Goal: Information Seeking & Learning: Find specific page/section

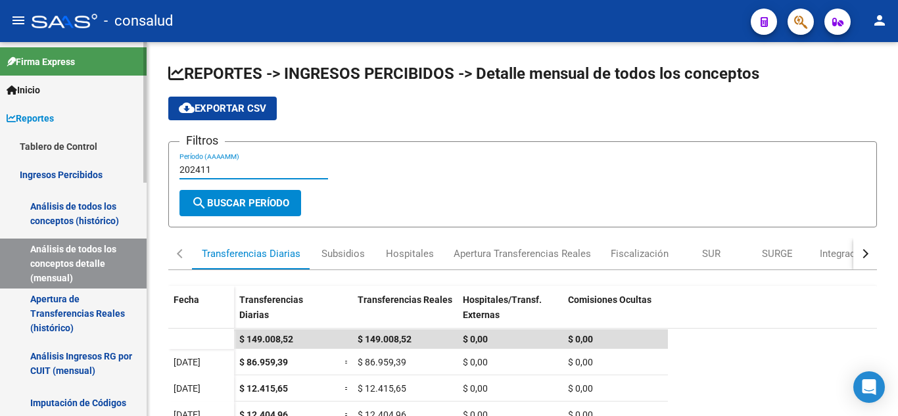
drag, startPoint x: 226, startPoint y: 173, endPoint x: 141, endPoint y: 170, distance: 85.5
click at [141, 170] on mat-sidenav-container "Firma Express Inicio Calendario SSS Instructivos Contacto OS Reportes Tablero d…" at bounding box center [449, 229] width 898 height 374
type input "202508"
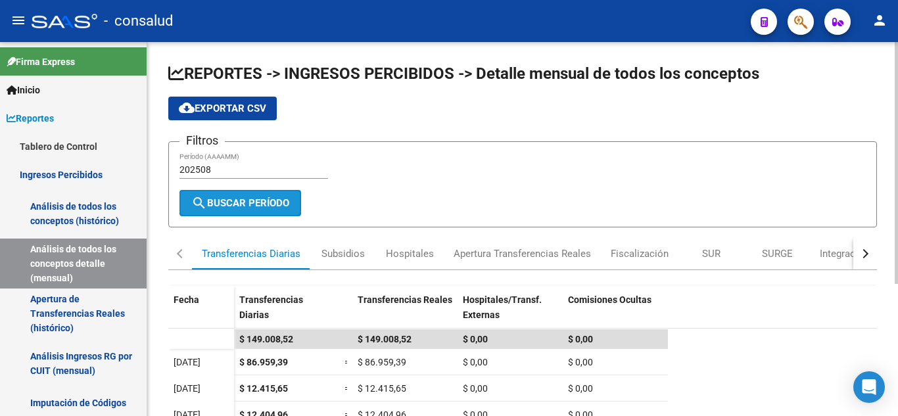
click at [285, 197] on span "search Buscar Período" at bounding box center [240, 203] width 98 height 12
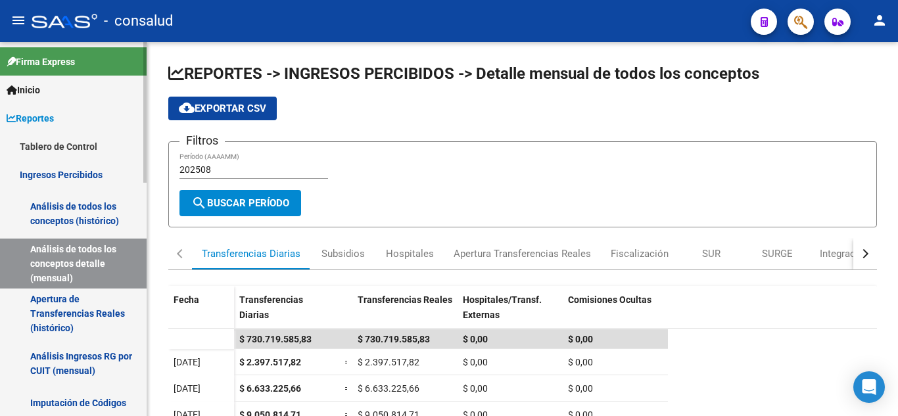
scroll to position [66, 0]
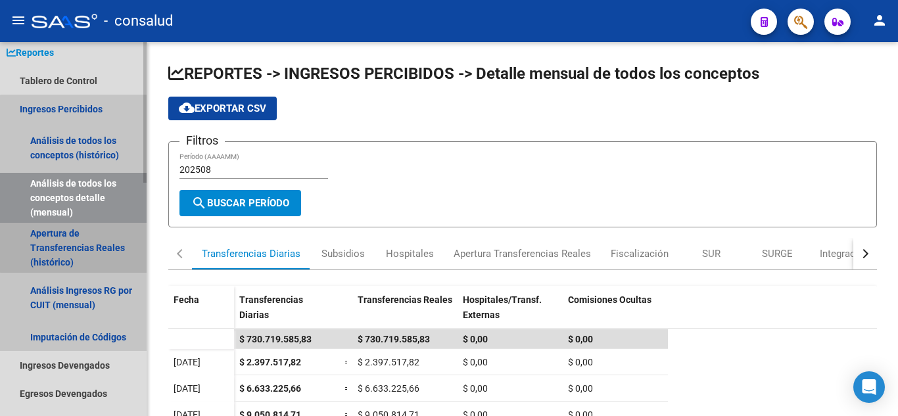
click at [76, 244] on link "Apertura de Transferencias Reales (histórico)" at bounding box center [73, 248] width 147 height 50
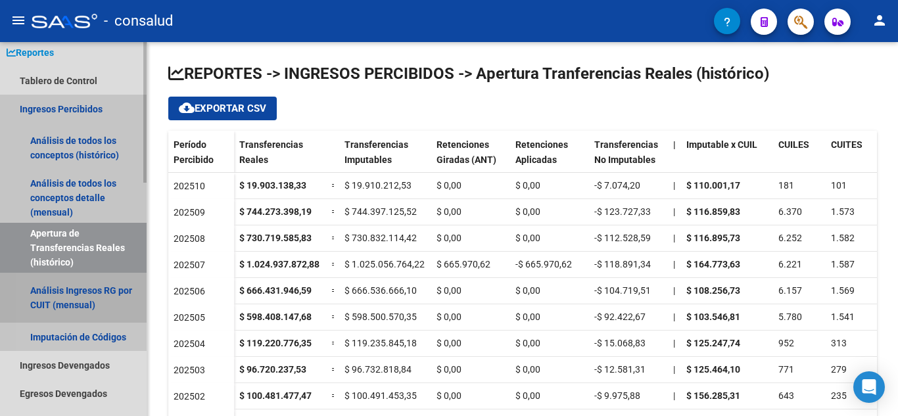
click at [60, 288] on link "Análisis Ingresos RG por CUIT (mensual)" at bounding box center [73, 298] width 147 height 50
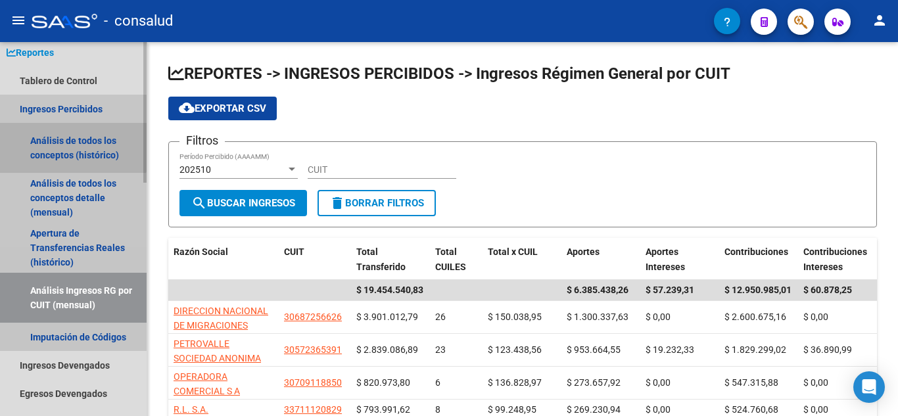
click at [52, 142] on link "Análisis de todos los conceptos (histórico)" at bounding box center [73, 148] width 147 height 50
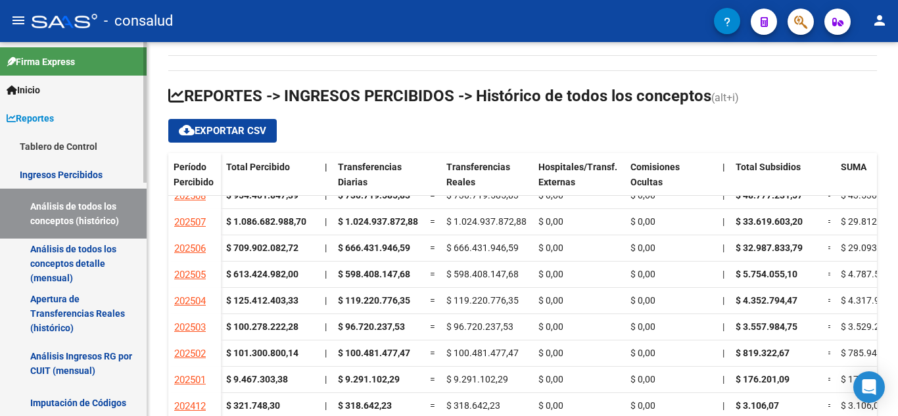
click at [56, 170] on link "Ingresos Percibidos" at bounding box center [73, 174] width 147 height 28
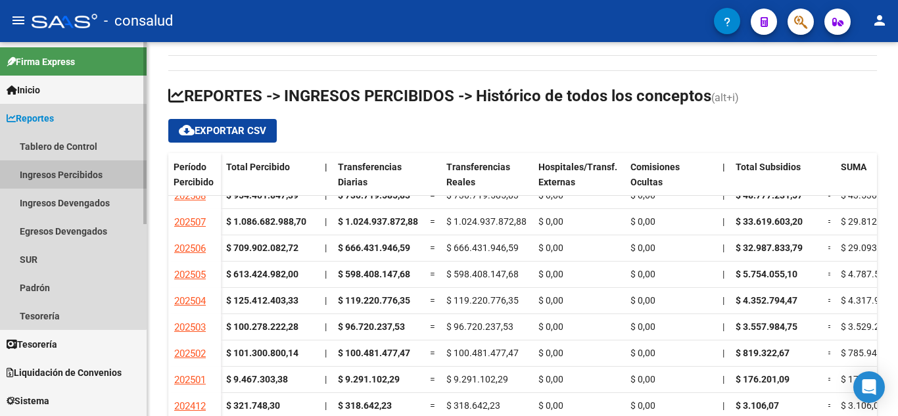
click at [56, 170] on link "Ingresos Percibidos" at bounding box center [73, 174] width 147 height 28
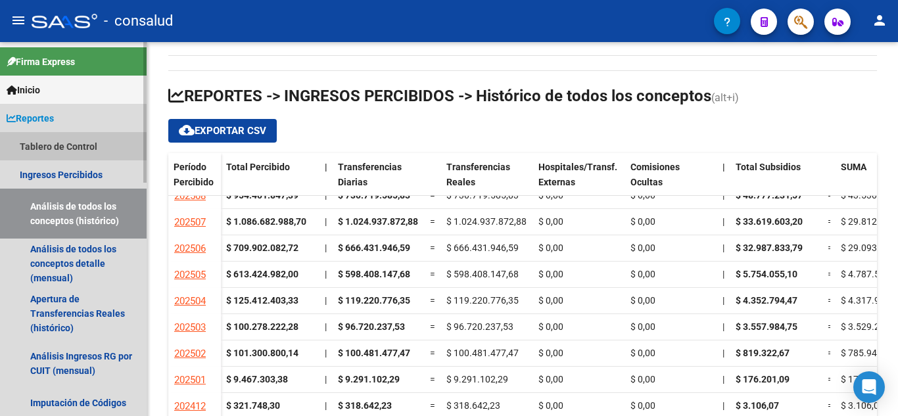
click at [53, 148] on link "Tablero de Control" at bounding box center [73, 146] width 147 height 28
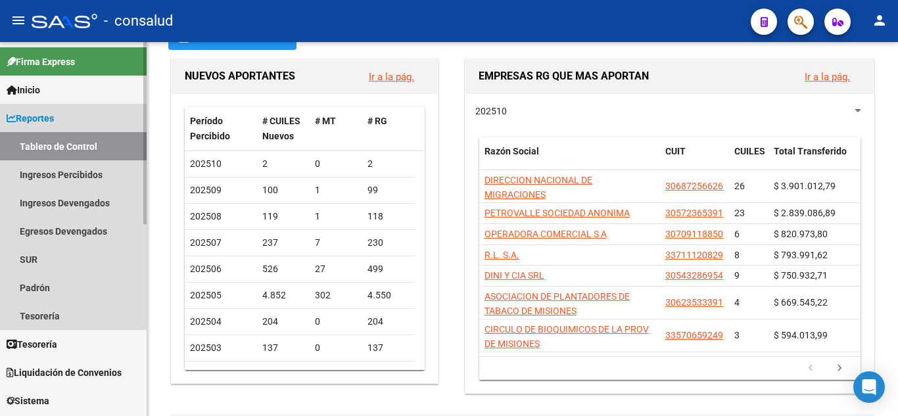
click at [53, 148] on link "Tablero de Control" at bounding box center [73, 146] width 147 height 28
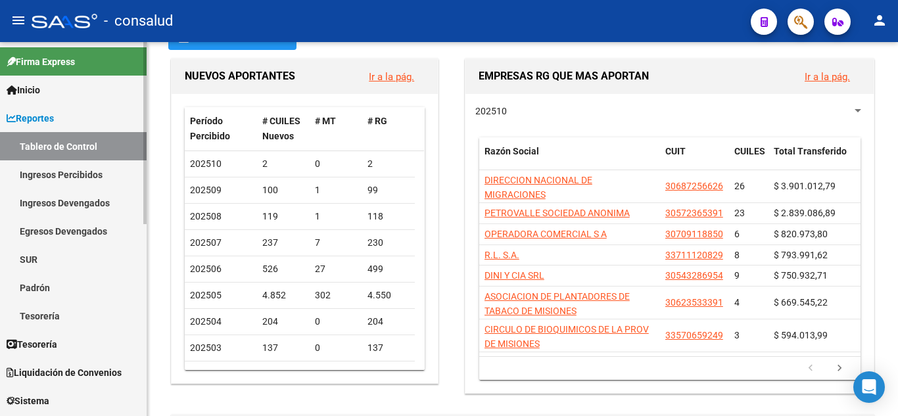
click at [53, 170] on link "Ingresos Percibidos" at bounding box center [73, 174] width 147 height 28
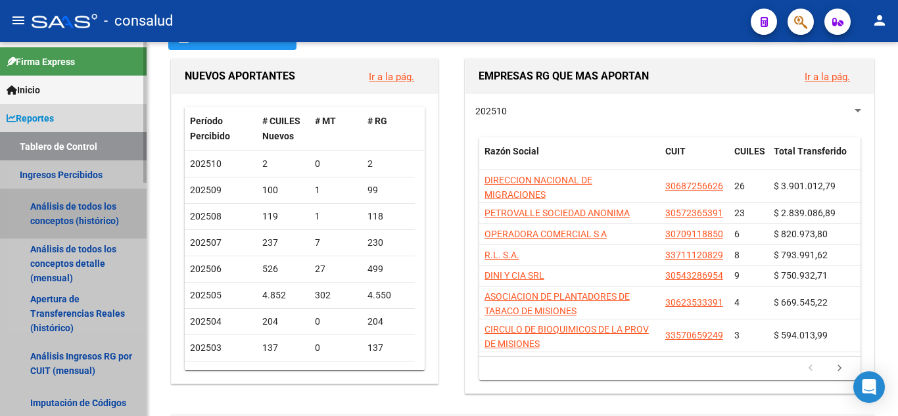
click at [58, 216] on link "Análisis de todos los conceptos (histórico)" at bounding box center [73, 214] width 147 height 50
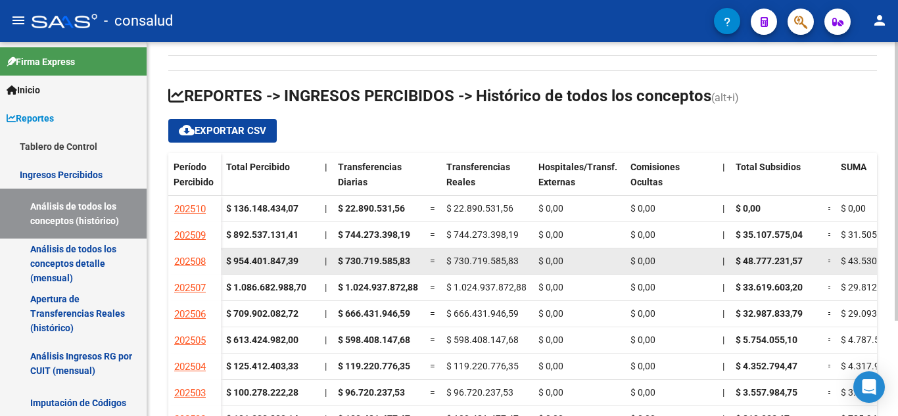
click at [720, 263] on datatable-body-cell "|" at bounding box center [723, 261] width 13 height 26
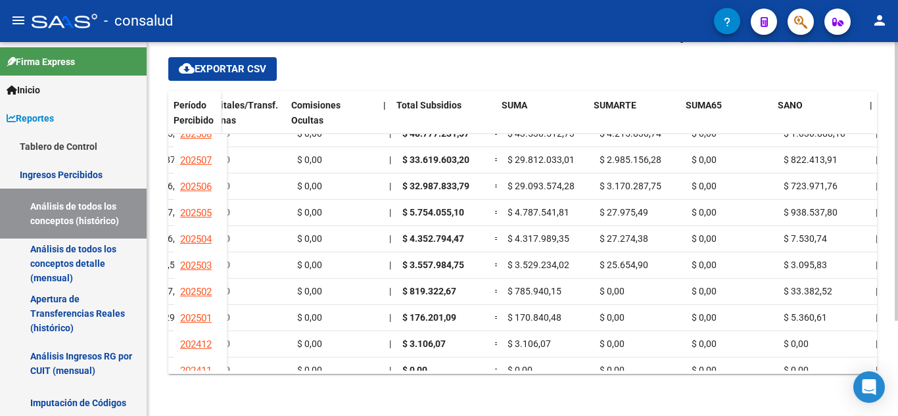
scroll to position [66, 310]
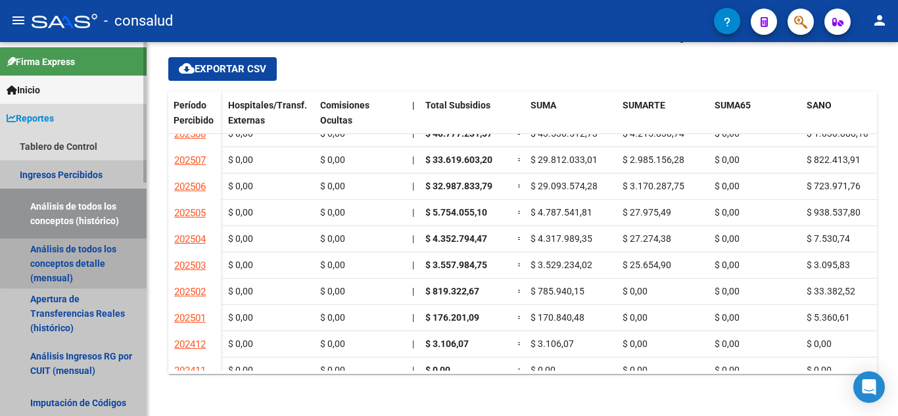
click at [89, 257] on link "Análisis de todos los conceptos detalle (mensual)" at bounding box center [73, 264] width 147 height 50
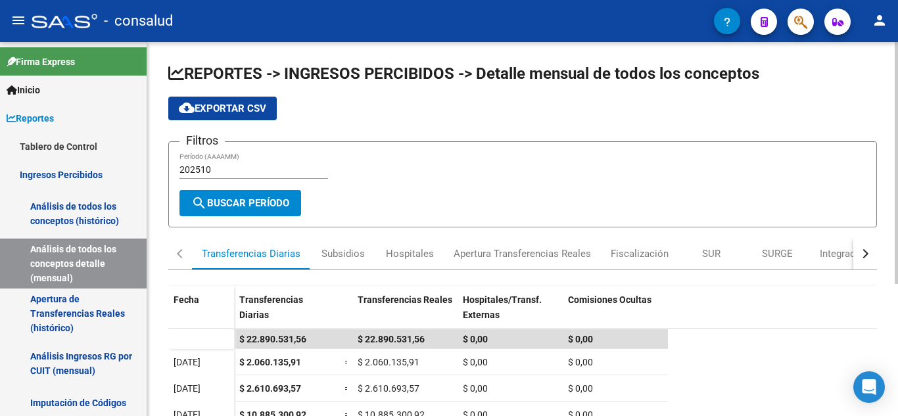
click at [241, 167] on input "202510" at bounding box center [253, 169] width 149 height 11
type input "202508"
click at [216, 205] on span "search Buscar Período" at bounding box center [240, 203] width 98 height 12
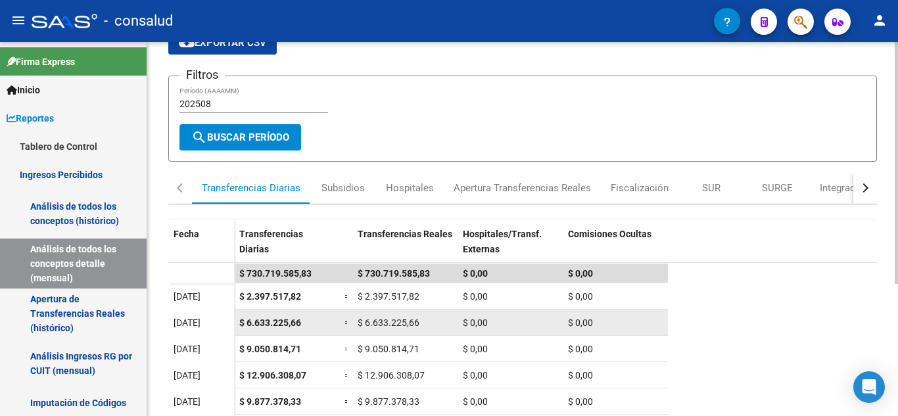
scroll to position [131, 0]
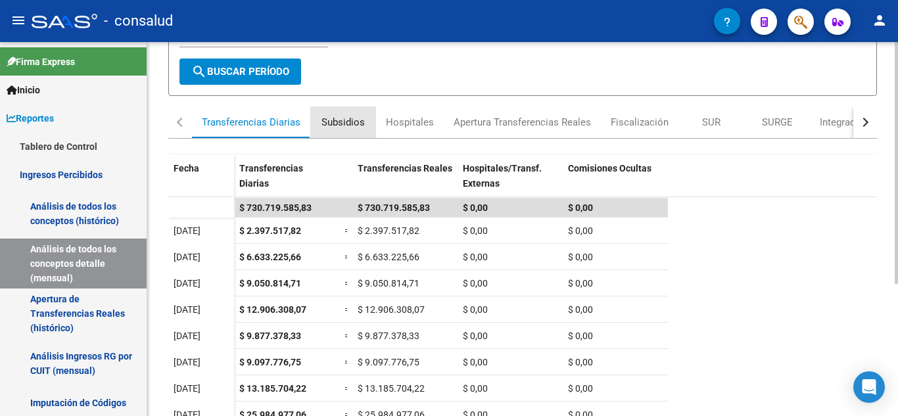
click at [352, 120] on div "Subsidios" at bounding box center [342, 122] width 43 height 14
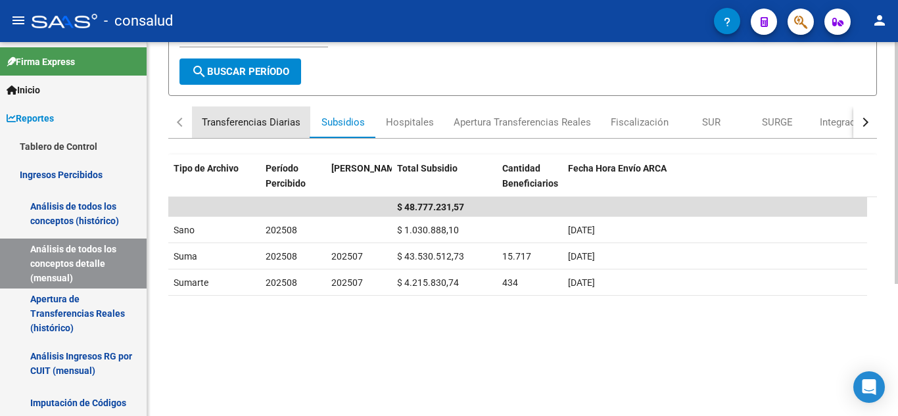
click at [262, 119] on div "Transferencias Diarias" at bounding box center [251, 122] width 99 height 14
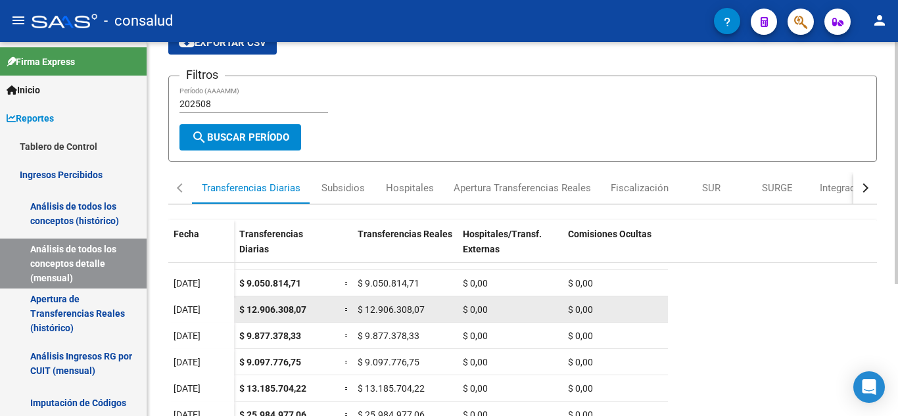
scroll to position [0, 0]
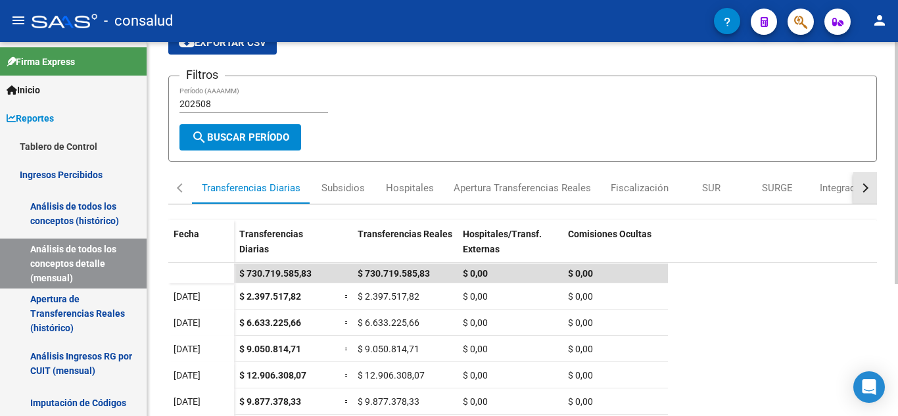
click at [865, 188] on div "button" at bounding box center [863, 187] width 9 height 9
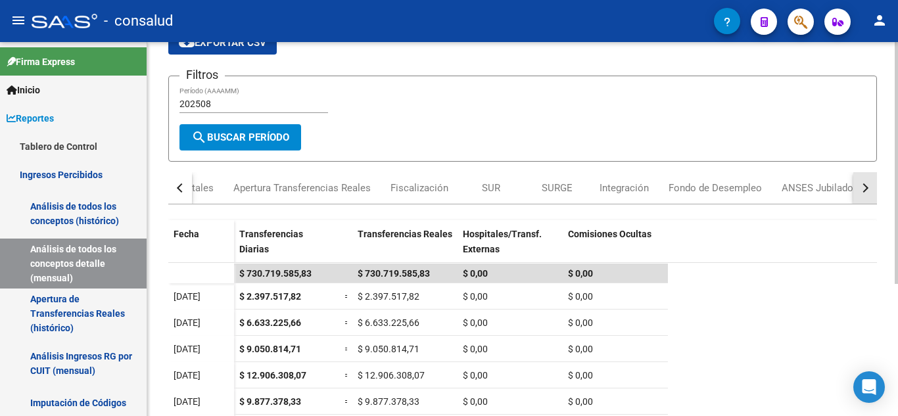
click at [865, 188] on div "button" at bounding box center [863, 187] width 9 height 9
click at [175, 191] on button "button" at bounding box center [180, 188] width 24 height 32
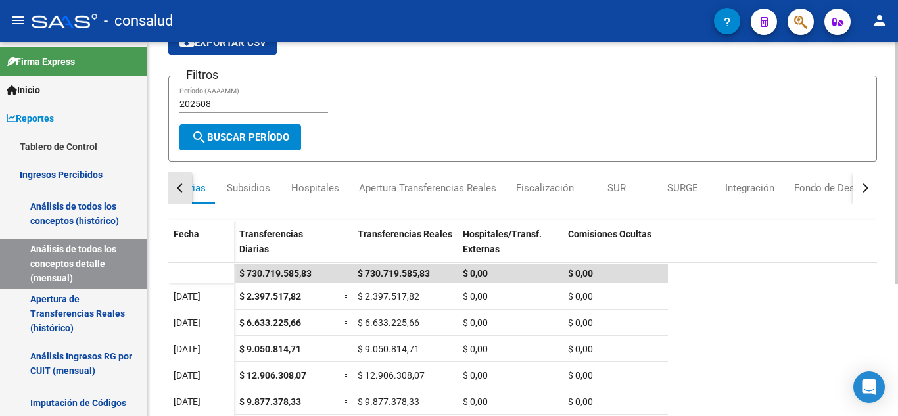
click at [175, 191] on button "button" at bounding box center [180, 188] width 24 height 32
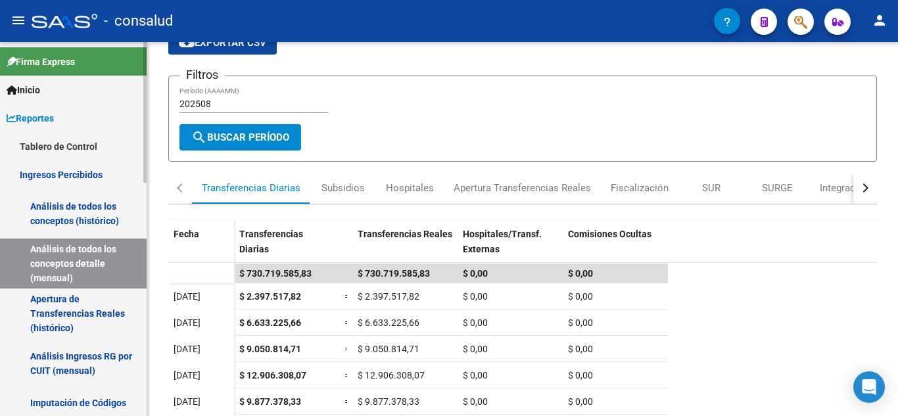
click at [87, 306] on link "Apertura de Transferencias Reales (histórico)" at bounding box center [73, 313] width 147 height 50
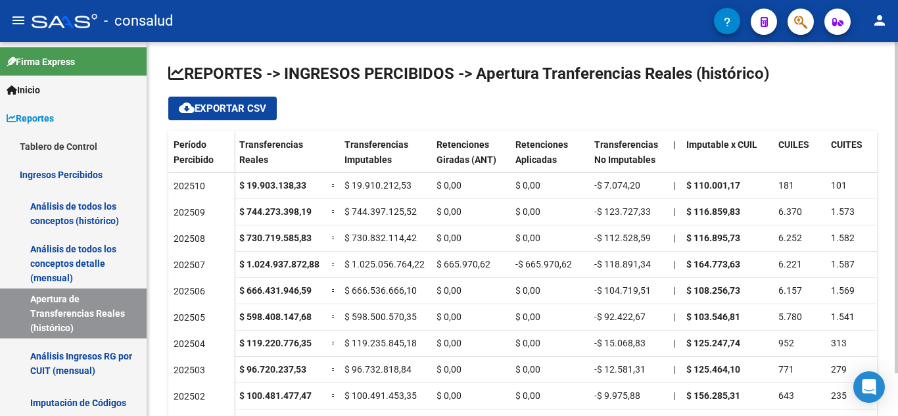
scroll to position [48, 0]
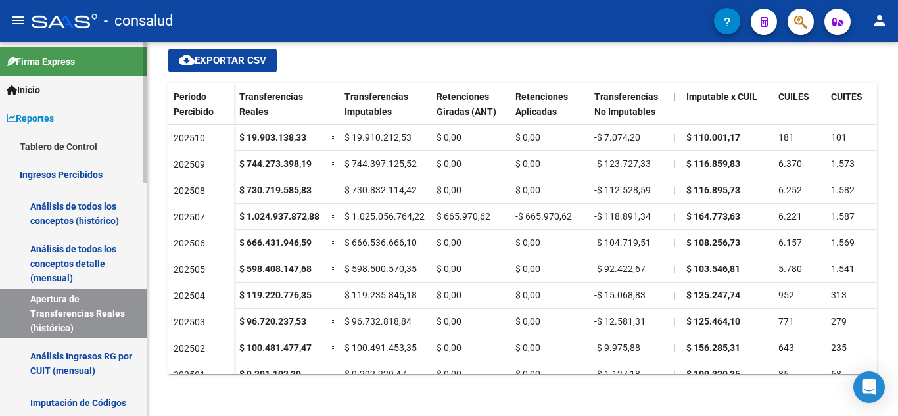
click at [80, 247] on link "Análisis de todos los conceptos detalle (mensual)" at bounding box center [73, 264] width 147 height 50
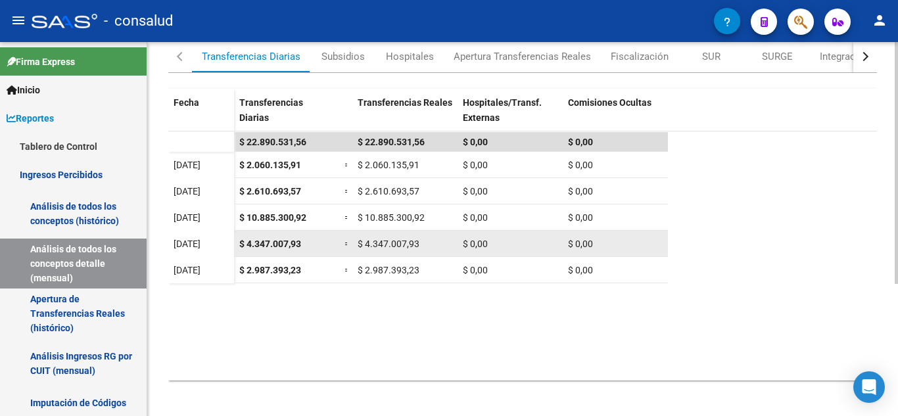
scroll to position [131, 0]
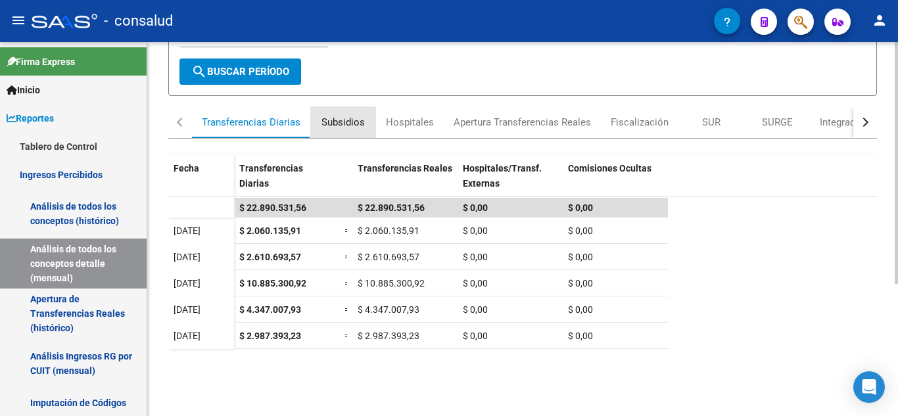
click at [338, 123] on div "Subsidios" at bounding box center [342, 122] width 43 height 14
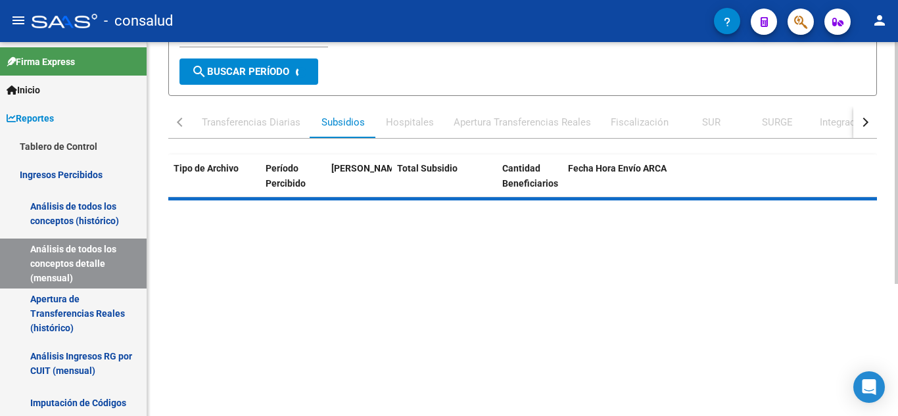
scroll to position [0, 0]
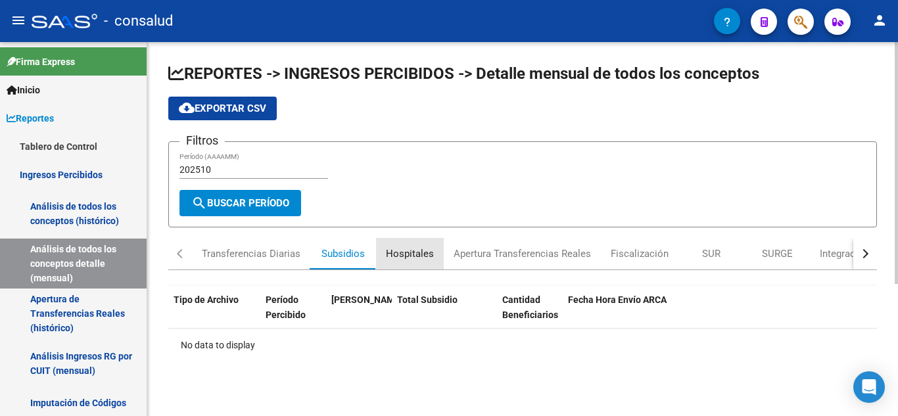
click at [419, 253] on div "Hospitales" at bounding box center [410, 253] width 48 height 14
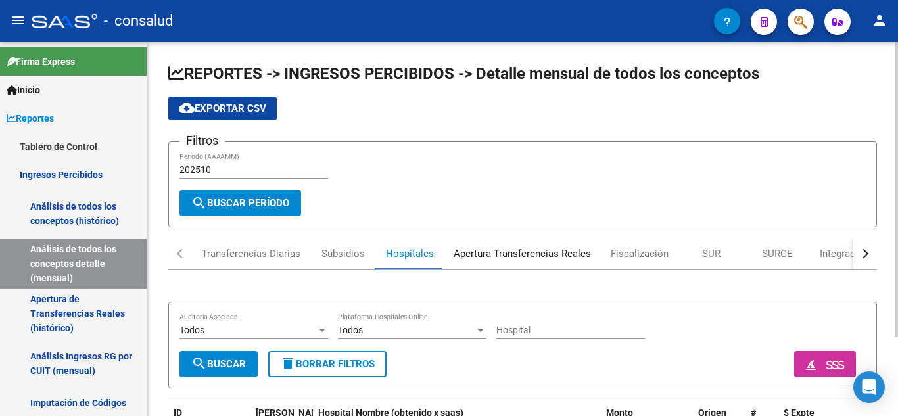
click at [522, 256] on div "Apertura Transferencias Reales" at bounding box center [521, 253] width 137 height 14
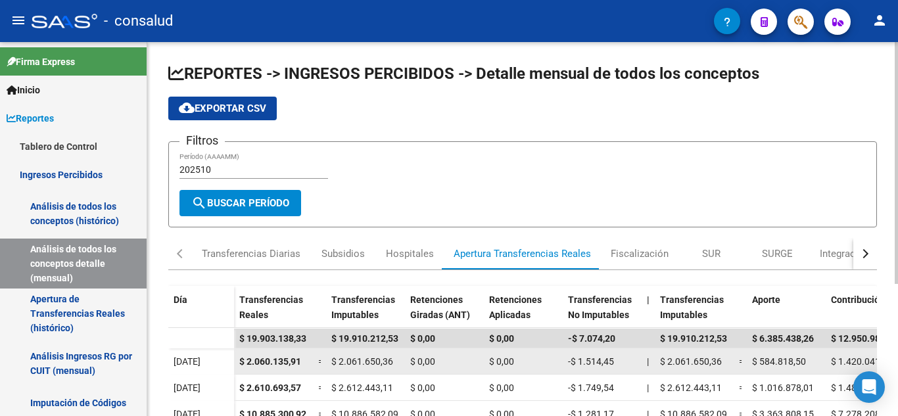
scroll to position [131, 0]
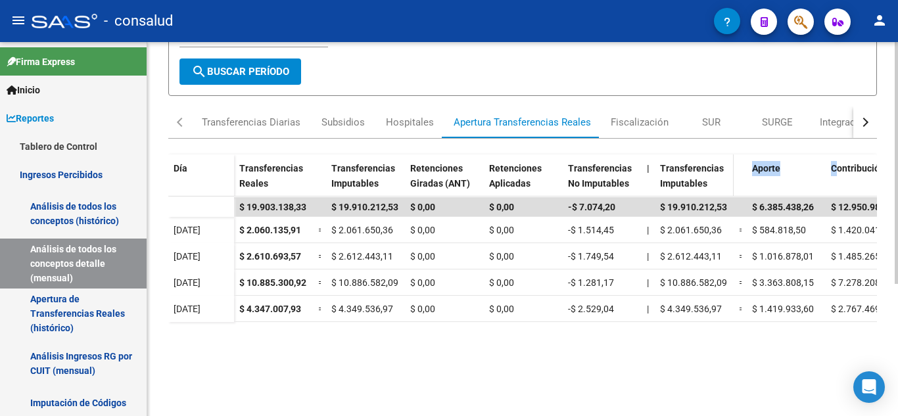
drag, startPoint x: 838, startPoint y: 181, endPoint x: 716, endPoint y: 181, distance: 122.2
click at [716, 181] on div "Transferencias Reales Transferencias Imputables Retenciones Giradas (ANT) Reten…" at bounding box center [815, 181] width 1163 height 55
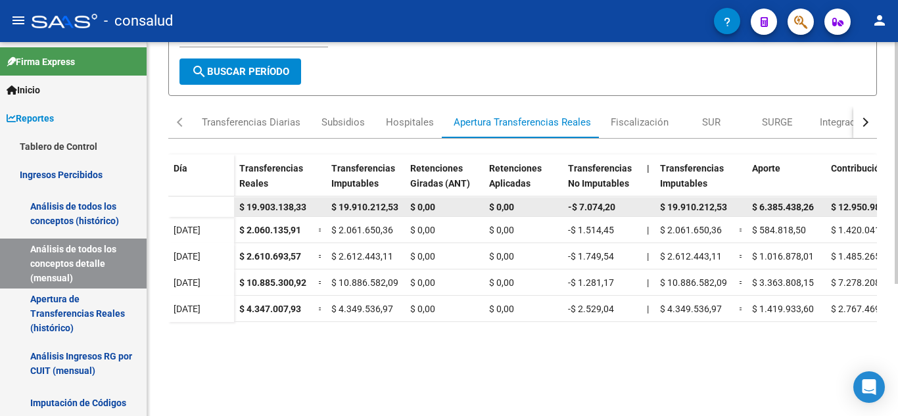
click at [777, 198] on datatable-body-cell "$ 6.385.438,26" at bounding box center [786, 206] width 79 height 19
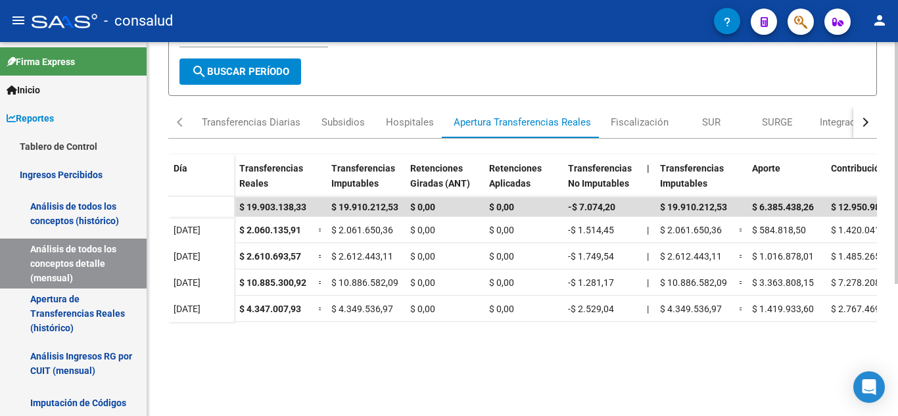
scroll to position [0, 0]
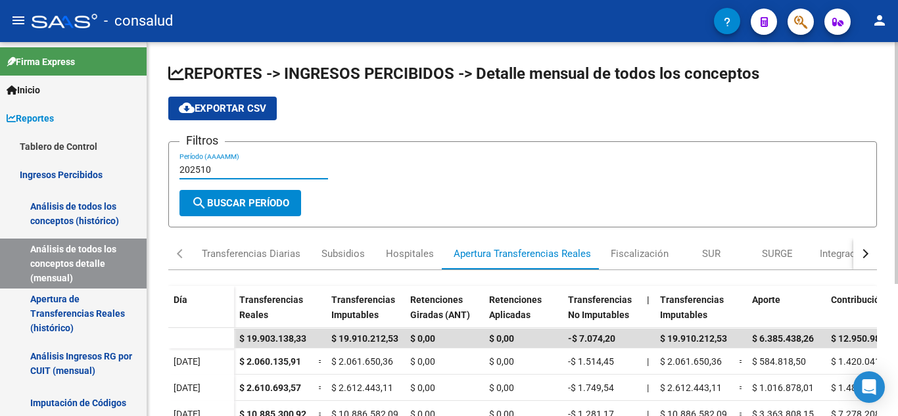
click at [273, 164] on input "202510" at bounding box center [253, 169] width 149 height 11
type input "202508"
click at [286, 196] on button "search Buscar Período" at bounding box center [240, 203] width 122 height 26
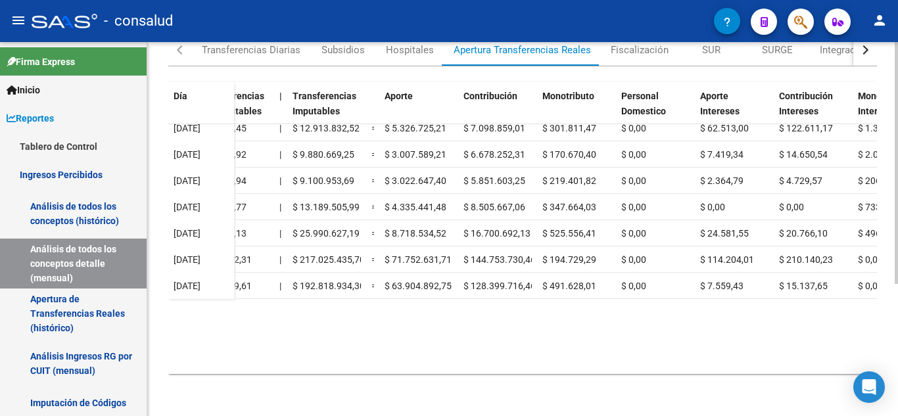
scroll to position [0, 367]
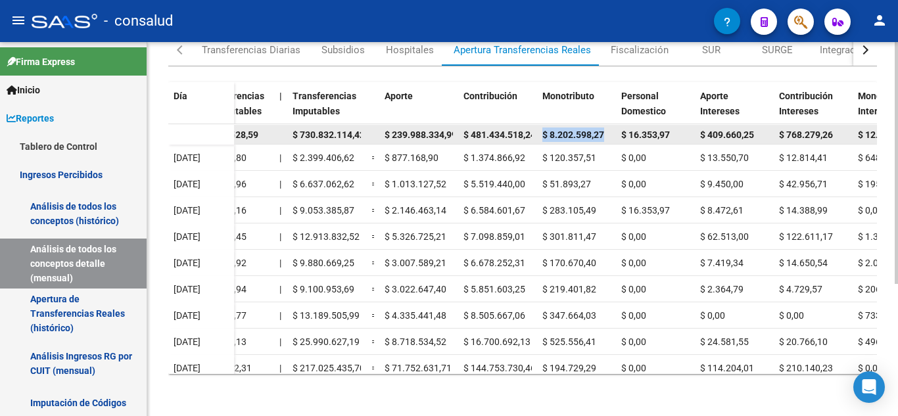
drag, startPoint x: 543, startPoint y: 137, endPoint x: 607, endPoint y: 142, distance: 64.6
click at [607, 142] on datatable-body-cell "$ 8.202.598,27" at bounding box center [576, 134] width 79 height 19
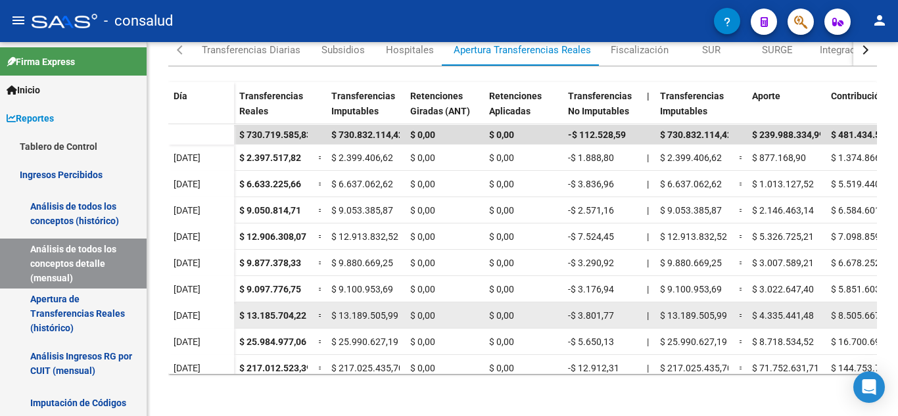
scroll to position [7, 0]
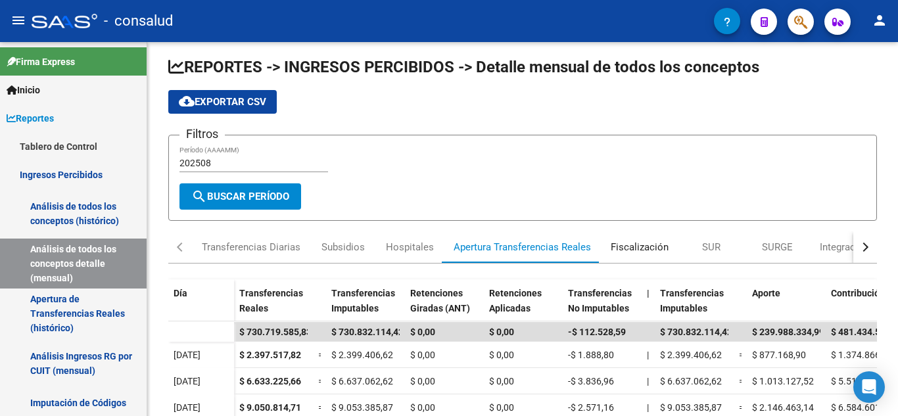
click at [625, 252] on div "Fiscalización" at bounding box center [639, 247] width 58 height 14
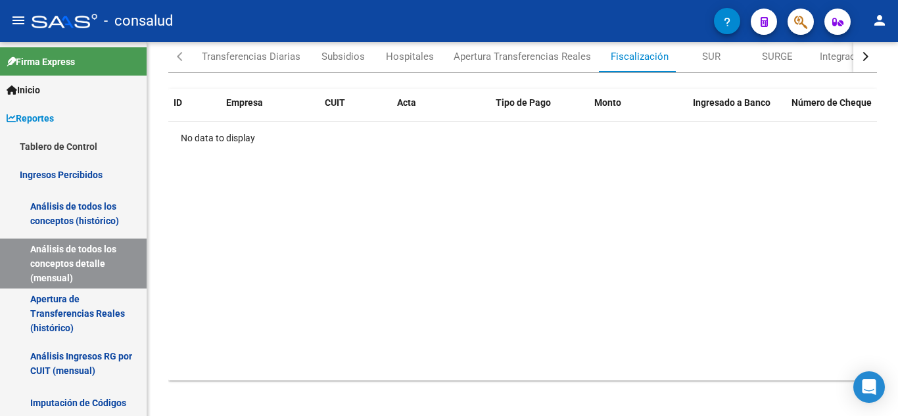
scroll to position [131, 0]
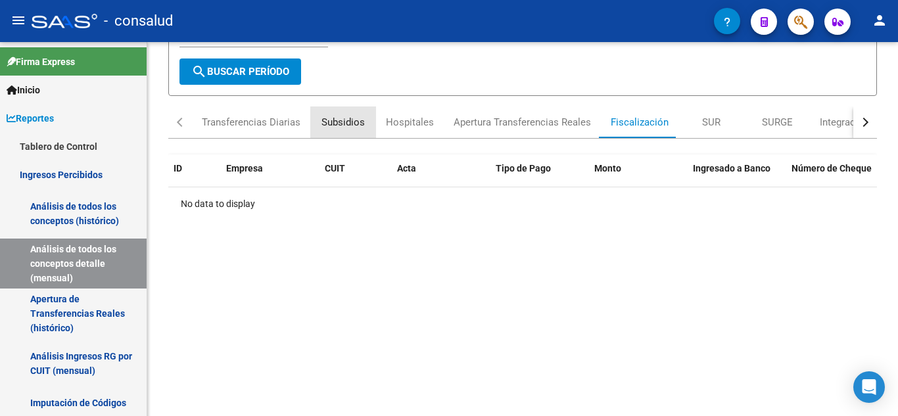
click at [342, 129] on div "Subsidios" at bounding box center [342, 122] width 43 height 14
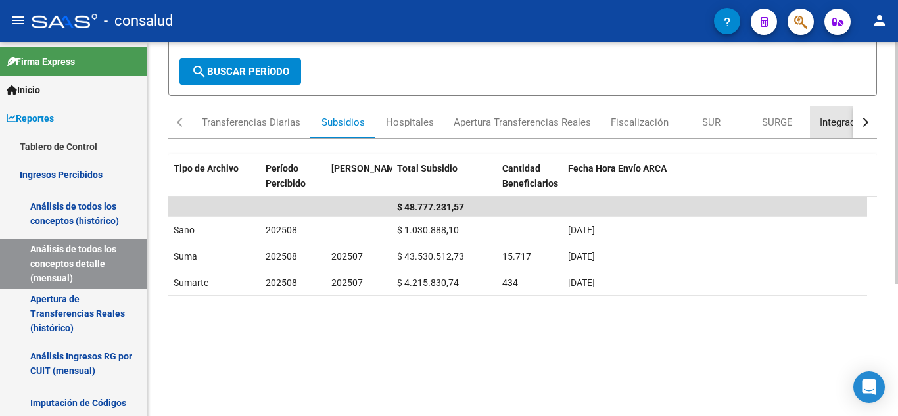
click at [821, 125] on div "Integración" at bounding box center [843, 122] width 49 height 14
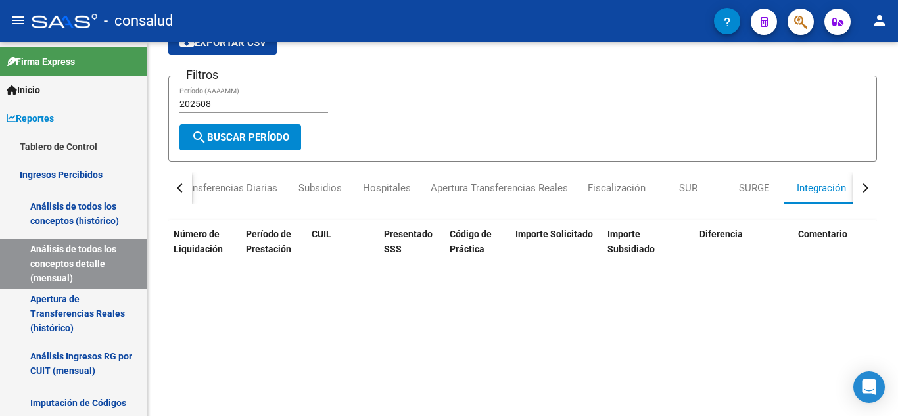
scroll to position [1709, 0]
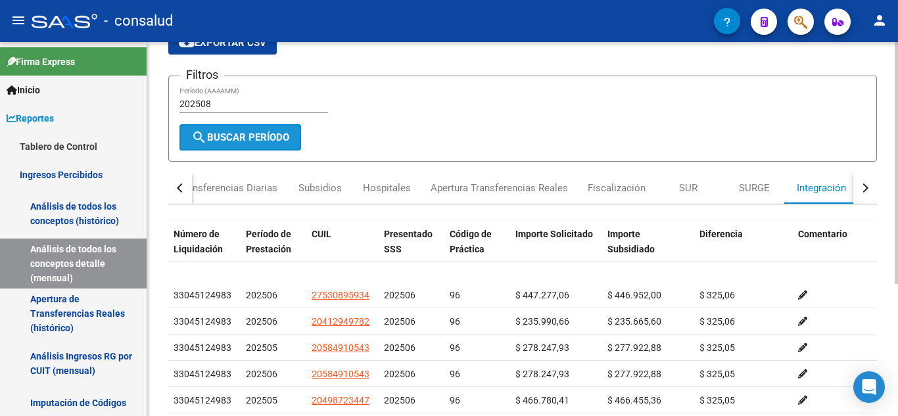
click at [233, 146] on button "search Buscar Período" at bounding box center [240, 137] width 122 height 26
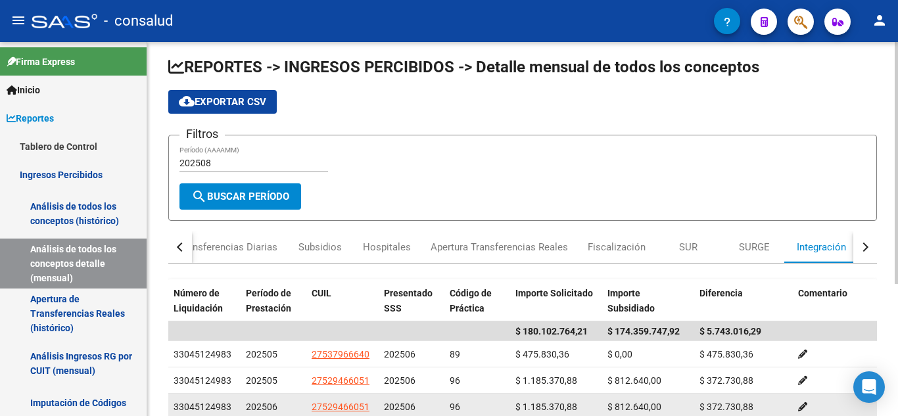
scroll to position [72, 0]
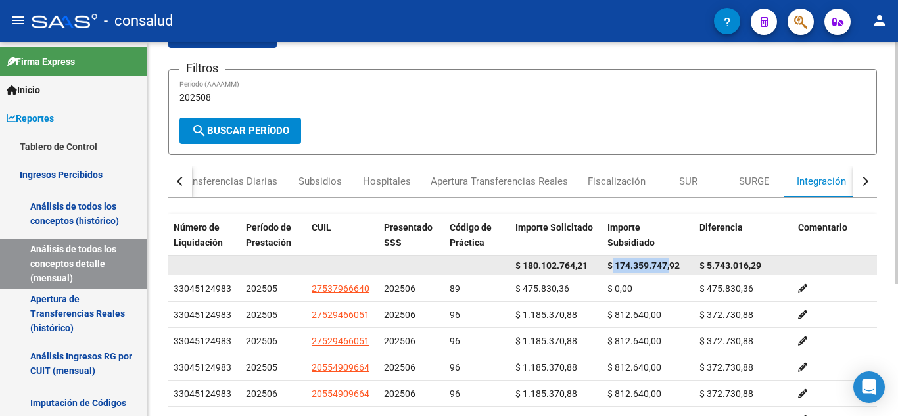
drag, startPoint x: 611, startPoint y: 269, endPoint x: 671, endPoint y: 273, distance: 59.9
click at [671, 273] on div "$ 174.359.747,92" at bounding box center [647, 265] width 81 height 15
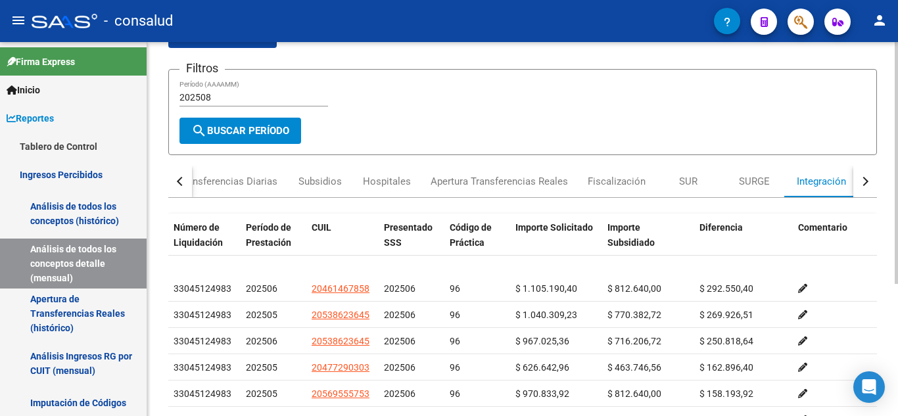
scroll to position [0, 0]
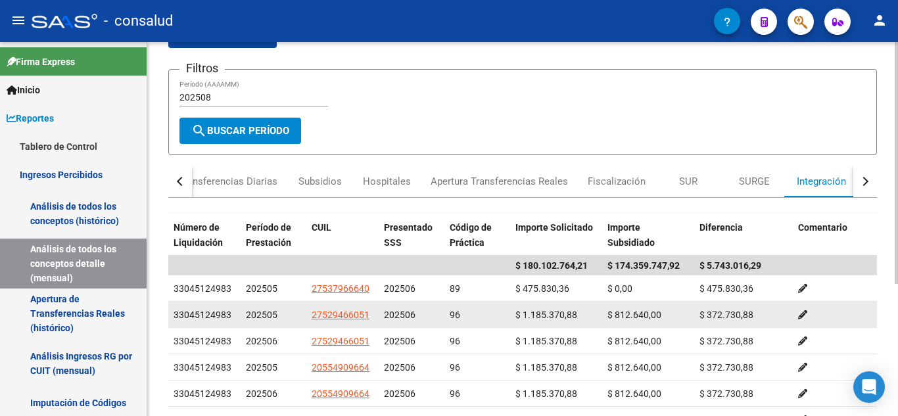
click at [655, 303] on datatable-body-cell "$ 812.640,00" at bounding box center [648, 315] width 92 height 26
